Goal: Transaction & Acquisition: Book appointment/travel/reservation

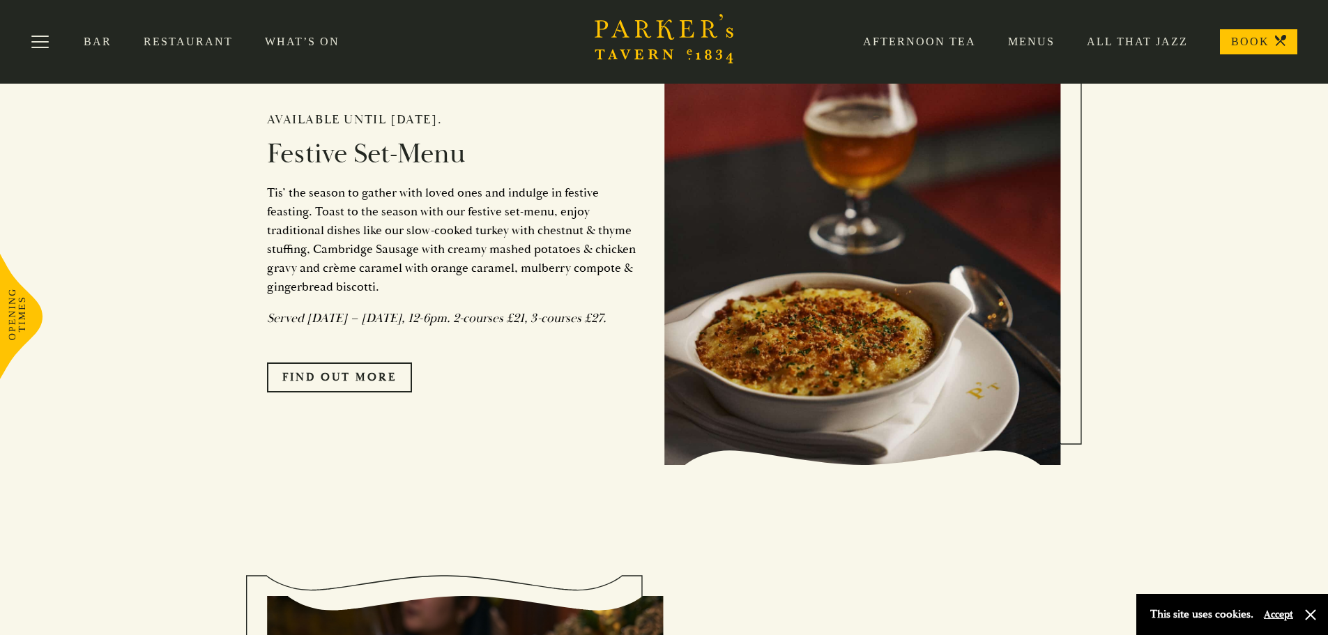
scroll to position [1255, 0]
click at [296, 393] on link "FIND OUT MORE" at bounding box center [339, 377] width 145 height 29
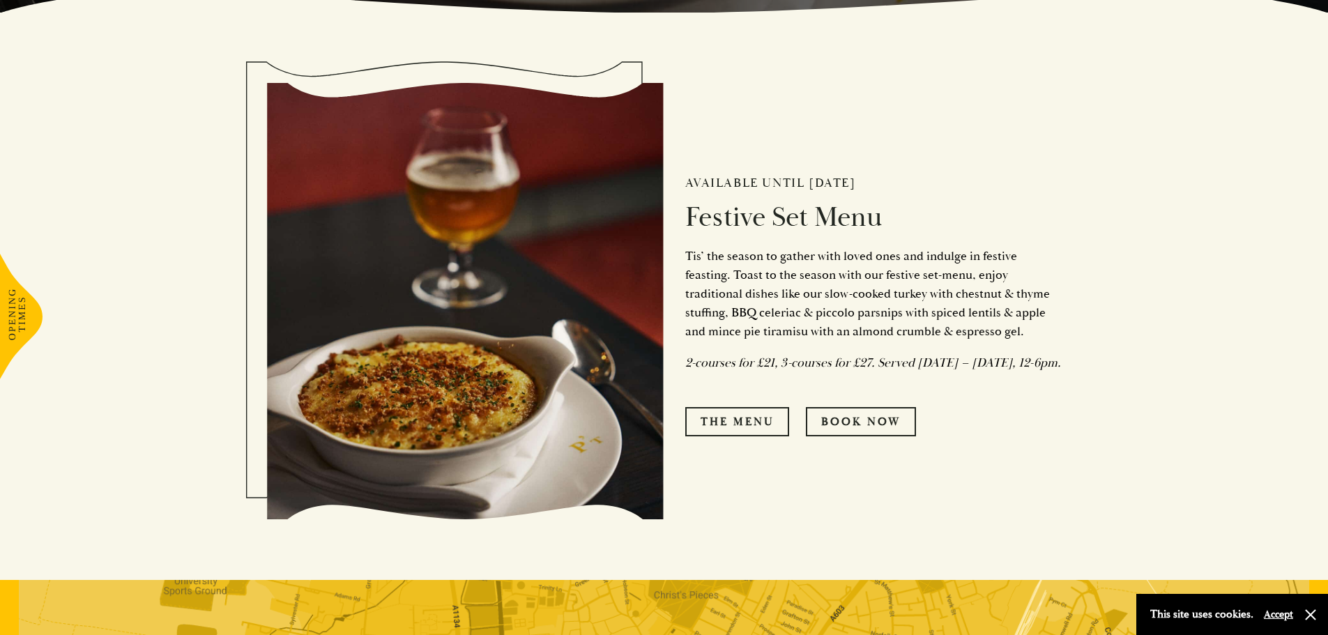
scroll to position [628, 0]
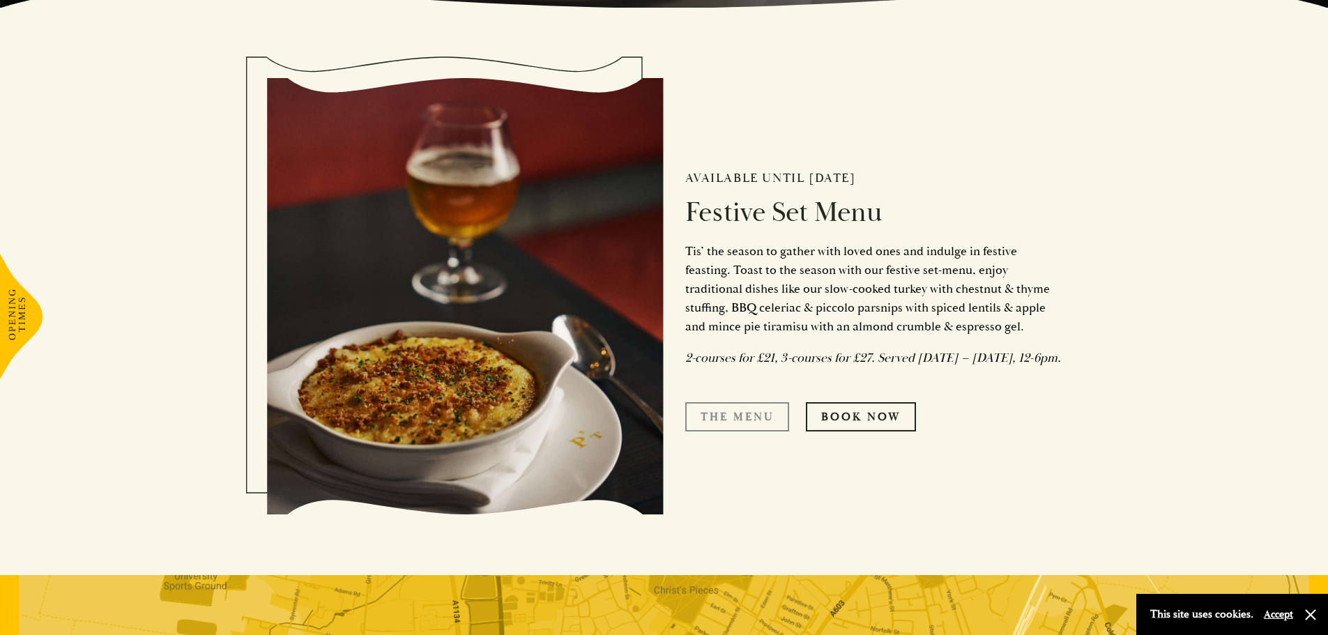
click at [754, 432] on link "The Menu" at bounding box center [737, 416] width 104 height 29
click at [880, 427] on link "Book Now" at bounding box center [861, 416] width 110 height 29
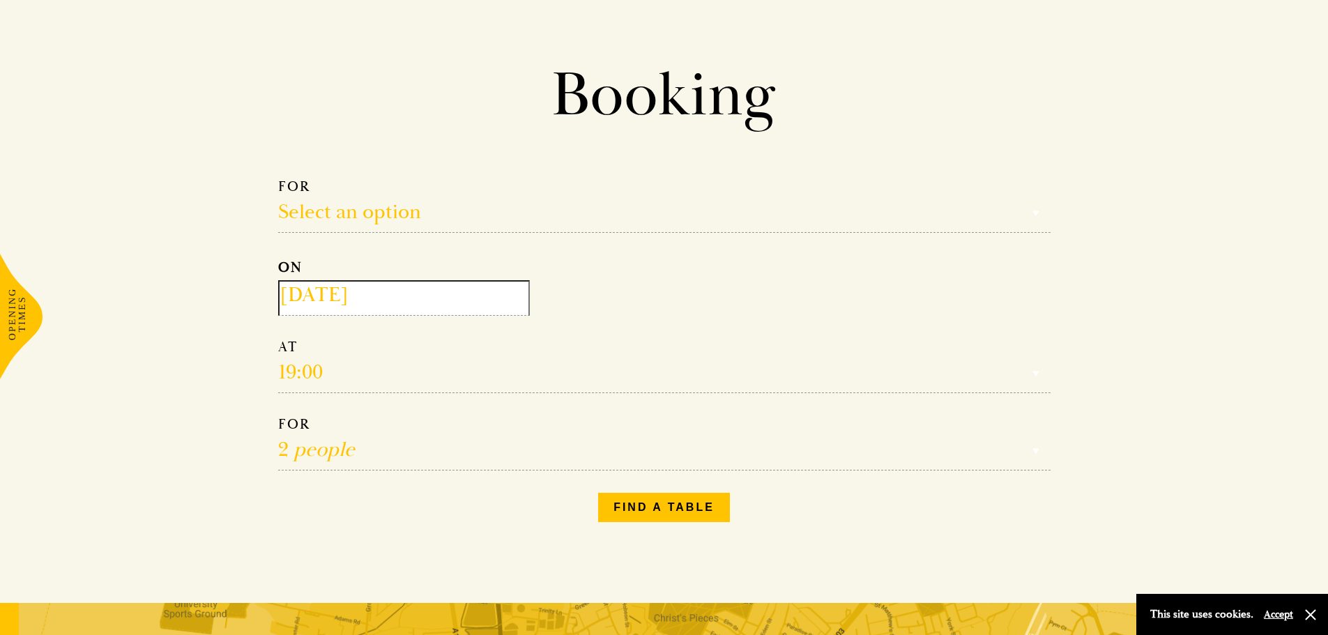
scroll to position [70, 0]
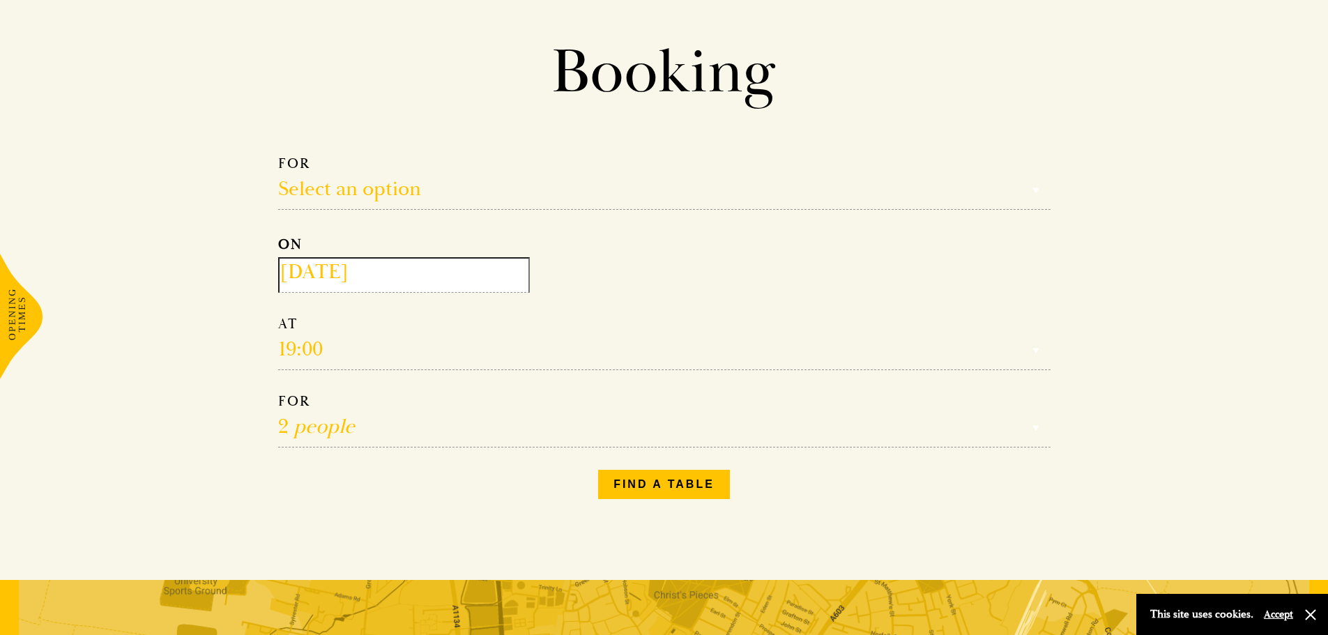
click at [397, 357] on select "Reservation time" at bounding box center [664, 342] width 773 height 55
drag, startPoint x: 275, startPoint y: 365, endPoint x: 298, endPoint y: 344, distance: 31.6
click at [275, 364] on div "Make a Reservation Select an option Select an option Lunch Dinner Afternoon Tea…" at bounding box center [664, 327] width 795 height 367
click at [298, 344] on select "Reservation time" at bounding box center [664, 342] width 773 height 55
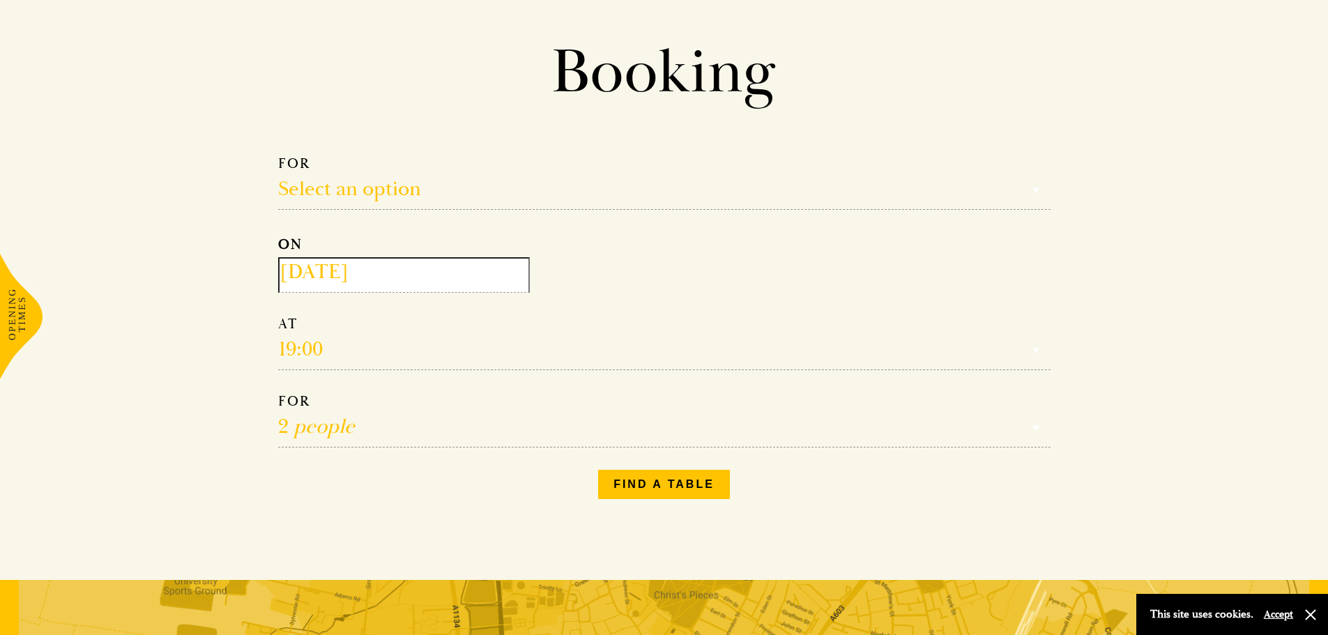
click at [321, 348] on select "Reservation time" at bounding box center [664, 342] width 773 height 55
click at [392, 278] on input "2025-09-30" at bounding box center [404, 275] width 252 height 36
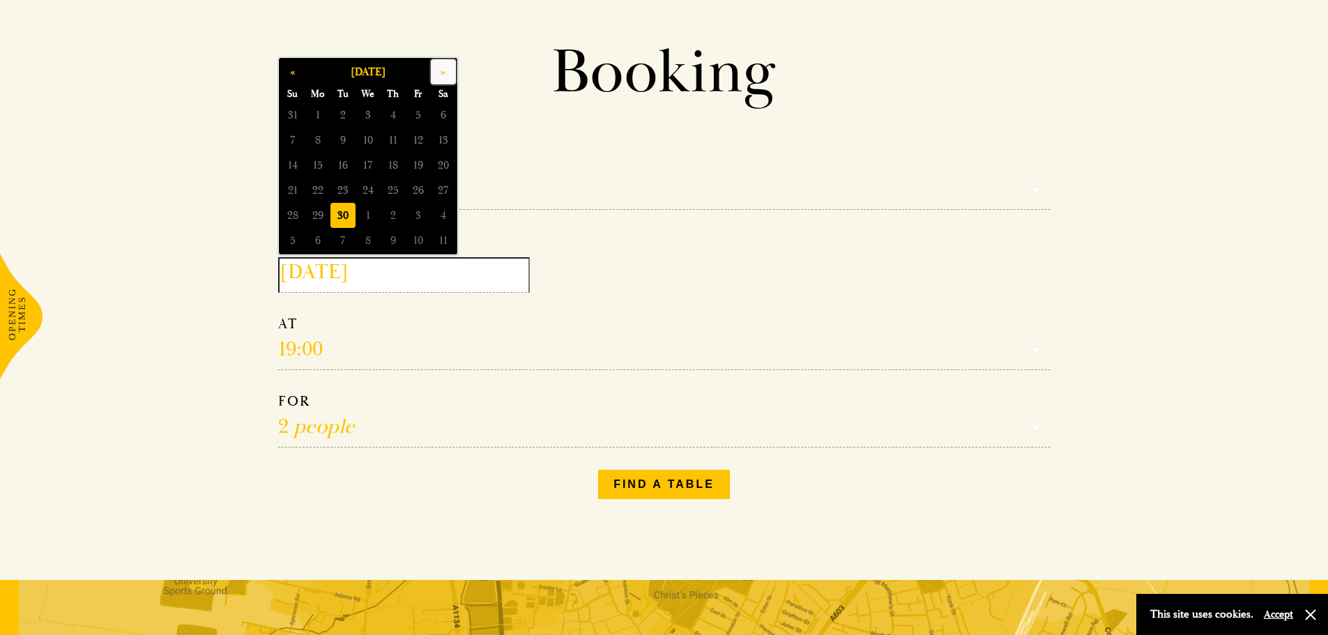
click at [453, 69] on button "»" at bounding box center [443, 71] width 25 height 25
click at [421, 129] on span "12" at bounding box center [418, 140] width 25 height 25
type input "2025-12-12"
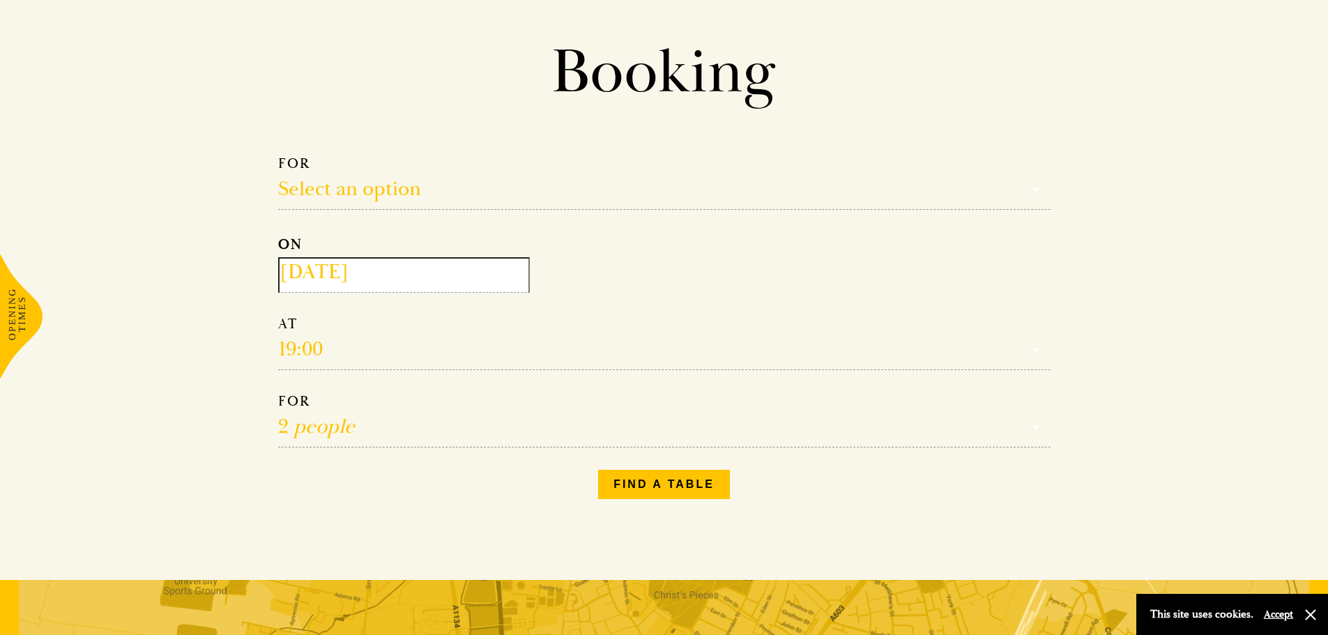
click at [322, 346] on select "Reservation time" at bounding box center [664, 342] width 773 height 55
click at [325, 346] on select "Reservation time" at bounding box center [664, 342] width 773 height 55
click at [388, 453] on div "Make a Reservation Select an option Select an option Lunch Dinner Afternoon Tea…" at bounding box center [664, 327] width 795 height 367
click at [388, 430] on select "1 person 2 people 3 people 4 people 5 people 6 people 7 people 8 people 9 peopl…" at bounding box center [664, 420] width 773 height 55
select select "8"
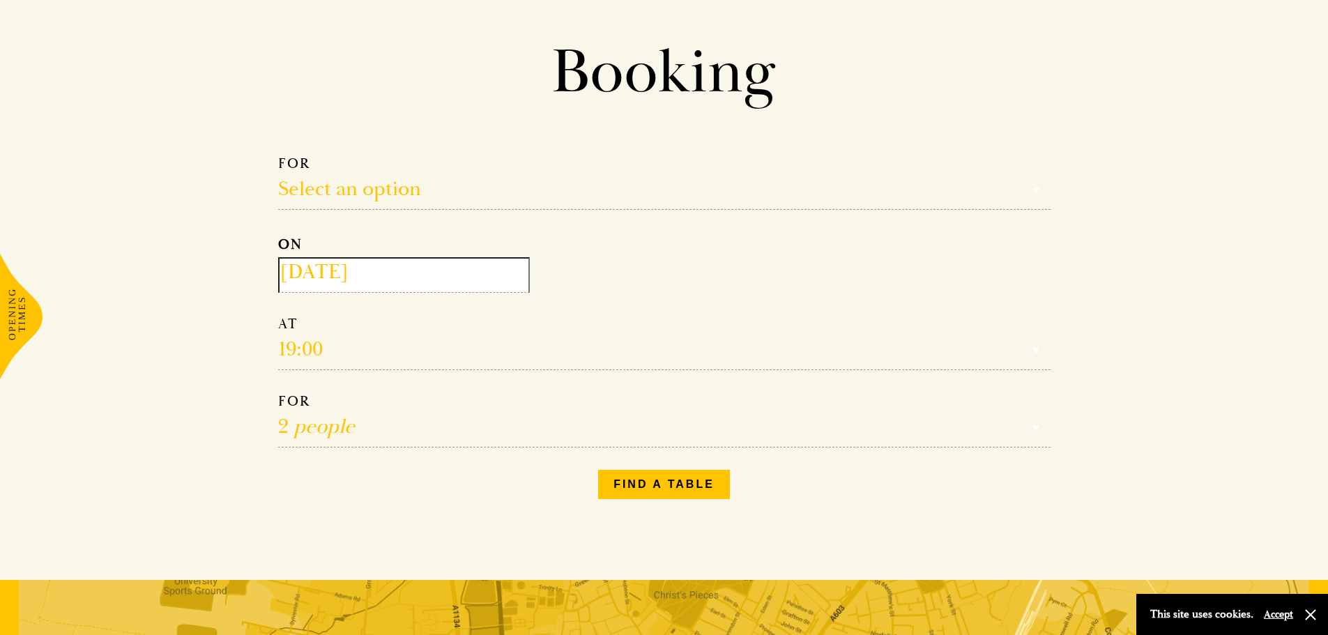
click at [278, 395] on select "1 person 2 people 3 people 4 people 5 people 6 people 7 people 8 people 9 peopl…" at bounding box center [664, 420] width 773 height 55
click at [316, 351] on select "Reservation time" at bounding box center [664, 342] width 773 height 55
drag, startPoint x: 303, startPoint y: 354, endPoint x: 283, endPoint y: 351, distance: 19.6
click at [301, 354] on select "Reservation time" at bounding box center [664, 342] width 773 height 55
click at [283, 351] on select "Reservation time" at bounding box center [664, 342] width 773 height 55
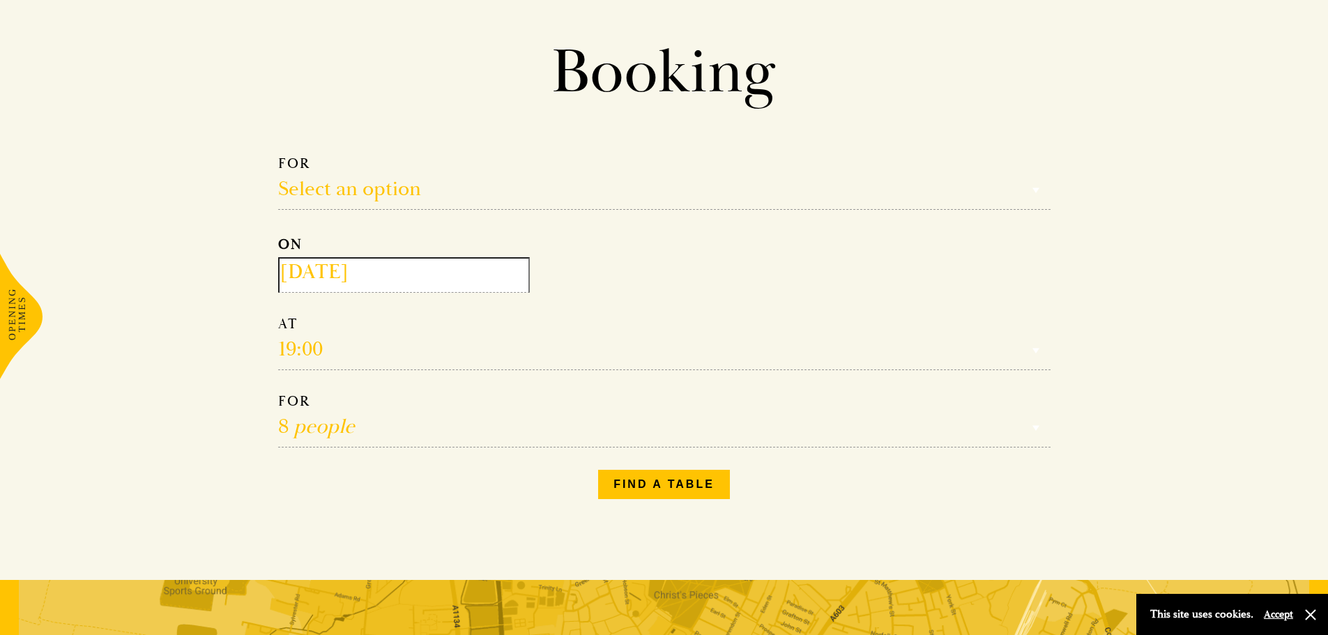
click at [305, 360] on select "Reservation time" at bounding box center [664, 342] width 773 height 55
click at [346, 182] on select "Select an option Lunch Dinner Afternoon Tea" at bounding box center [664, 182] width 773 height 55
select select "134868"
click at [278, 155] on select "Select an option Lunch Dinner Afternoon Tea" at bounding box center [664, 182] width 773 height 55
click at [316, 358] on select "17:00 18:00 18:30 19:00 19:30 20:00 20:30 21:00 21:30" at bounding box center [664, 342] width 773 height 55
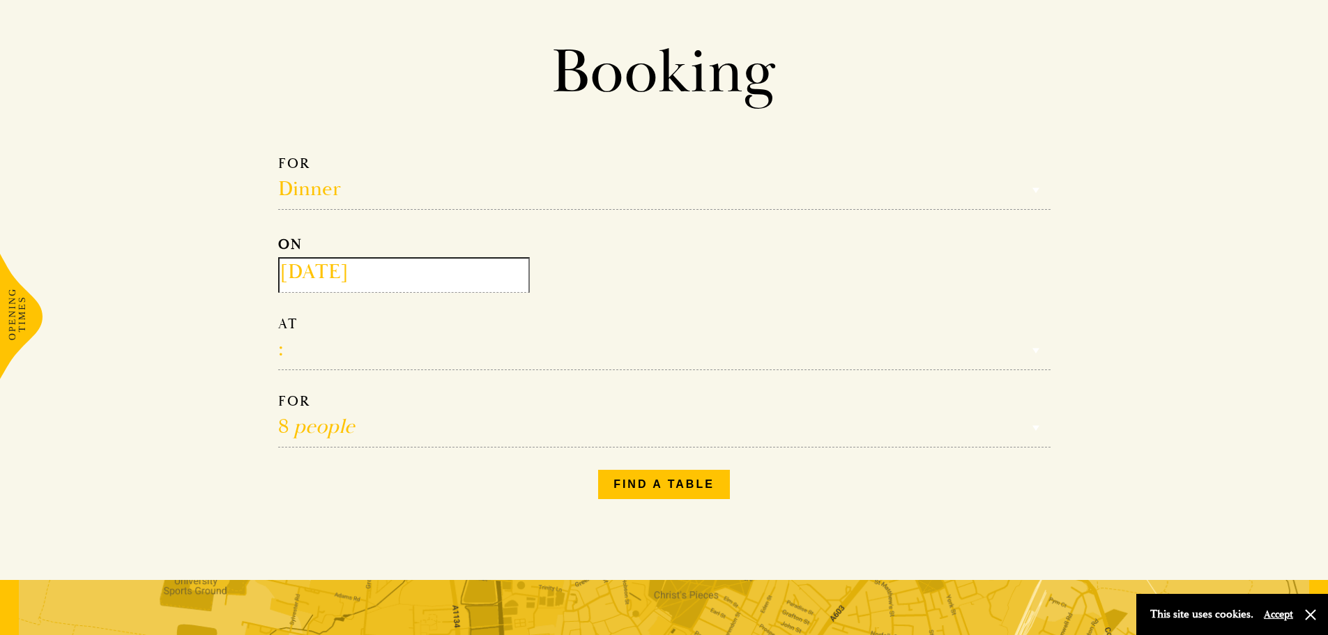
select select "19:30"
click at [278, 317] on select "17:00 18:00 18:30 19:00 19:30 20:00 20:30 21:00 21:30" at bounding box center [664, 342] width 773 height 55
click at [333, 349] on select "17:00 18:00 18:30 19:00 19:30 20:00 20:30 21:00 21:30" at bounding box center [664, 342] width 773 height 55
click at [332, 349] on select "17:00 18:00 18:30 19:00 19:30 20:00 20:30 21:00 21:30" at bounding box center [664, 342] width 773 height 55
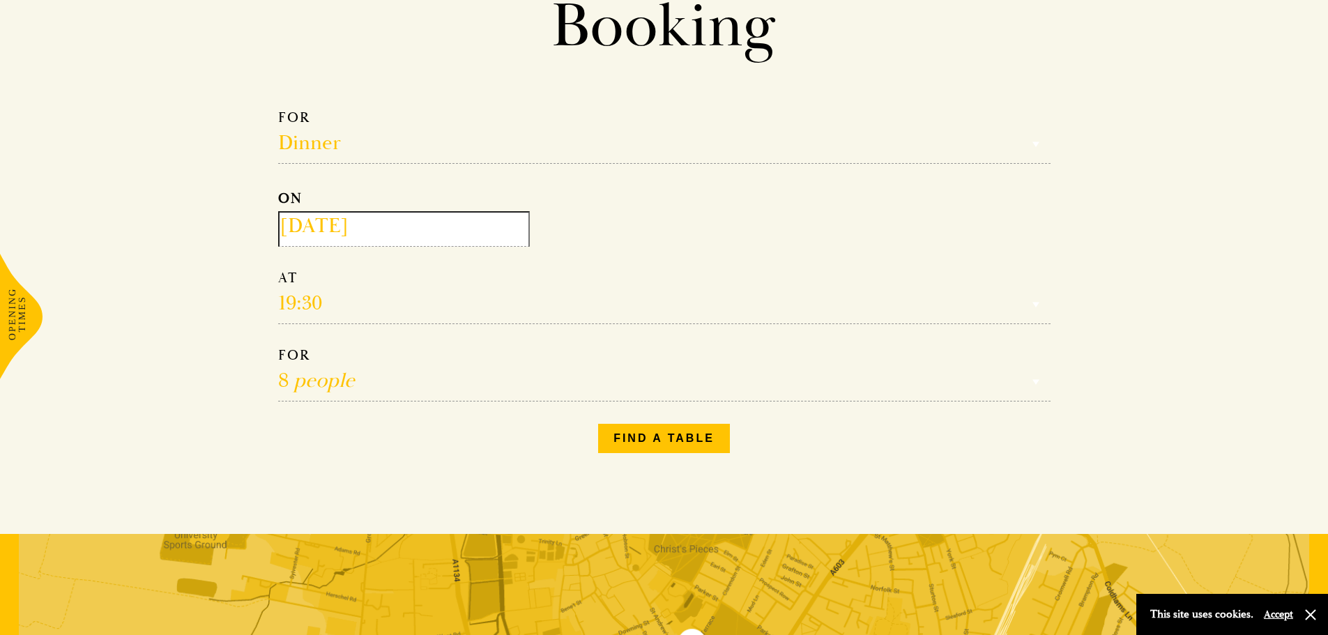
scroll to position [139, 0]
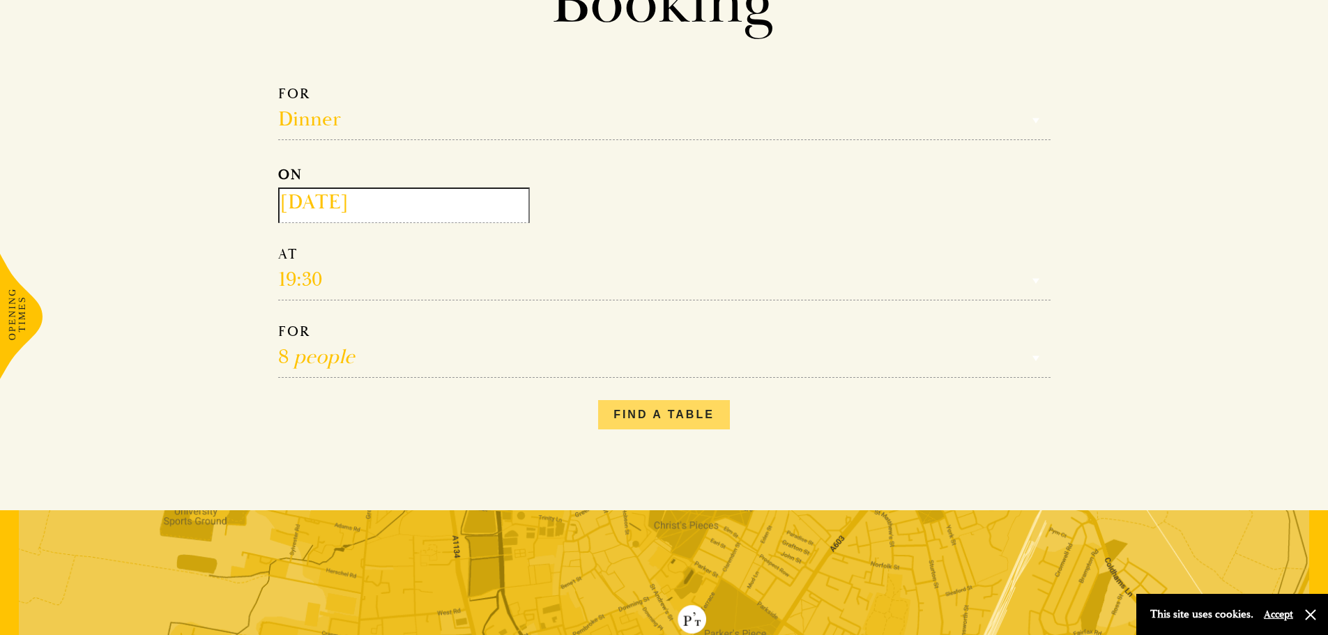
click at [681, 413] on button "Find a table" at bounding box center [664, 414] width 132 height 29
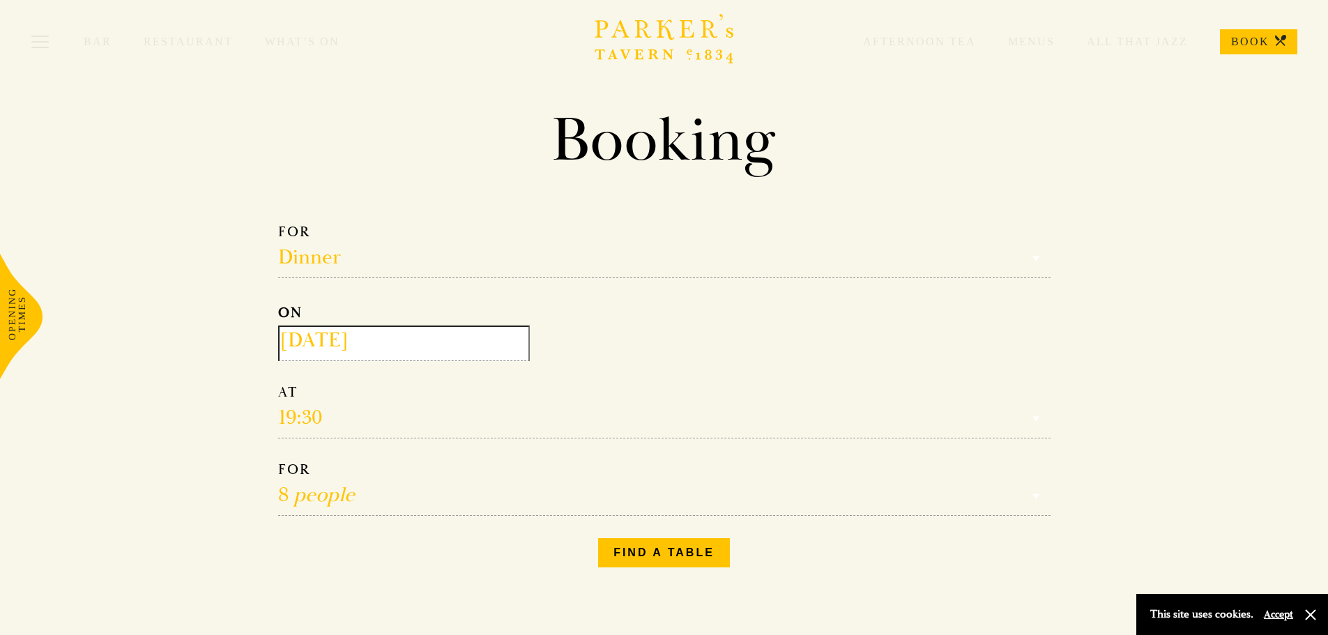
scroll to position [0, 0]
